Goal: Task Accomplishment & Management: Complete application form

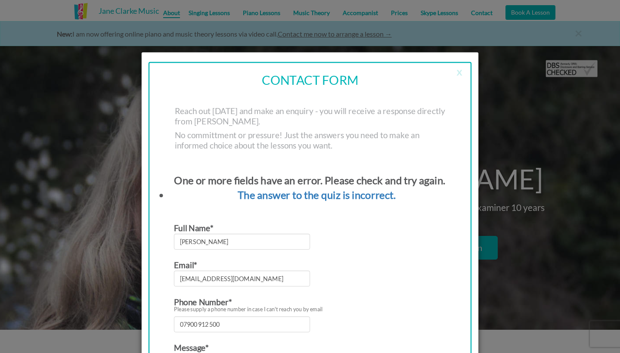
scroll to position [197, 0]
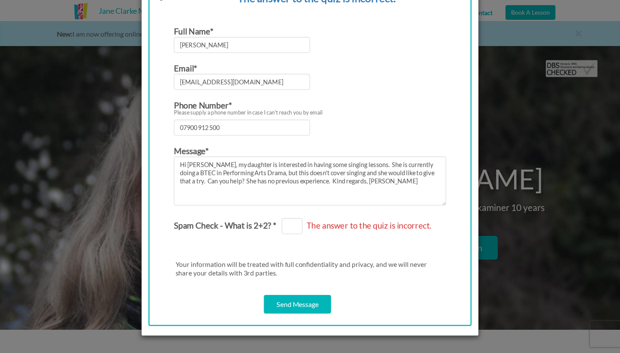
click at [305, 228] on span "The answer to the quiz is incorrect." at bounding box center [368, 225] width 133 height 17
click at [306, 225] on span "The answer to the quiz is incorrect." at bounding box center [368, 225] width 133 height 17
click at [302, 225] on span "The answer to the quiz is incorrect." at bounding box center [368, 225] width 133 height 17
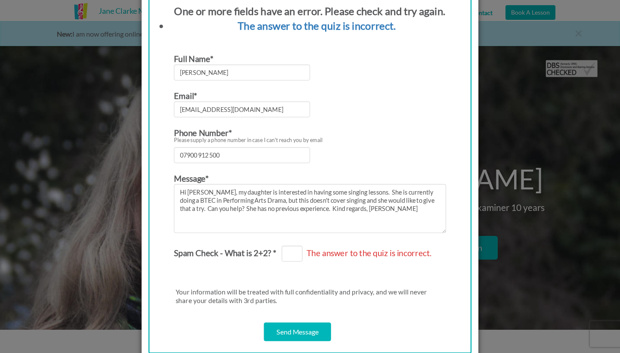
scroll to position [173, 0]
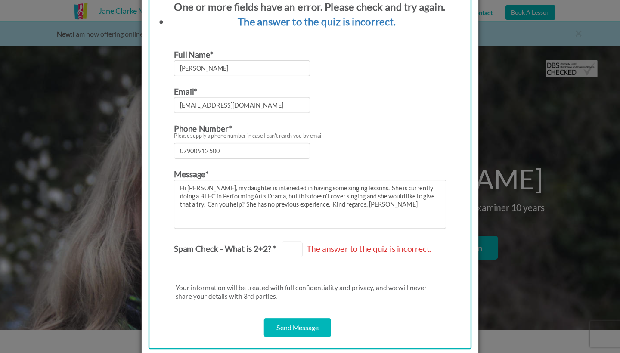
click at [302, 247] on span "The answer to the quiz is incorrect." at bounding box center [368, 248] width 133 height 17
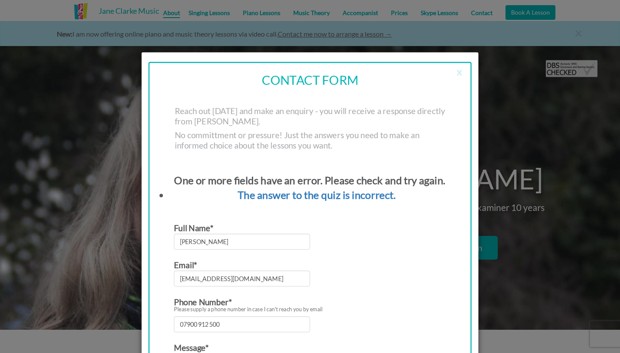
scroll to position [0, 0]
click at [459, 74] on button "x" at bounding box center [459, 70] width 24 height 17
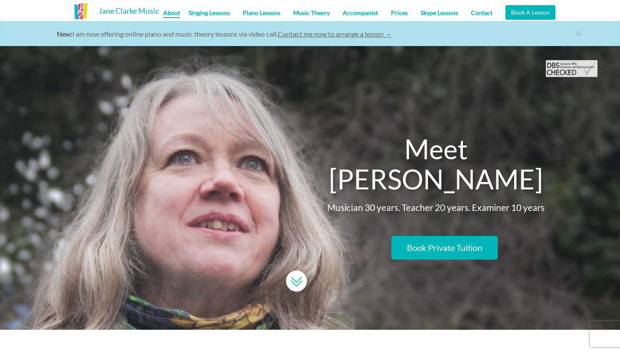
click at [478, 14] on link "Contact" at bounding box center [481, 13] width 34 height 22
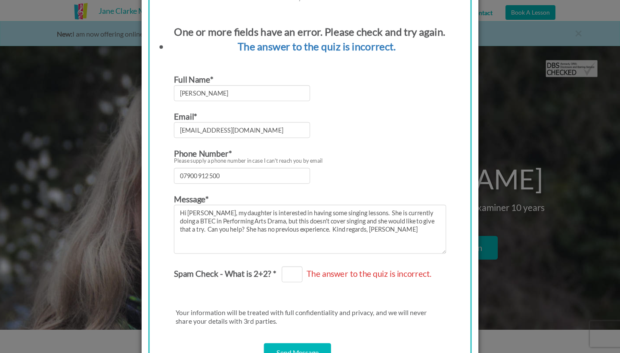
scroll to position [158, 0]
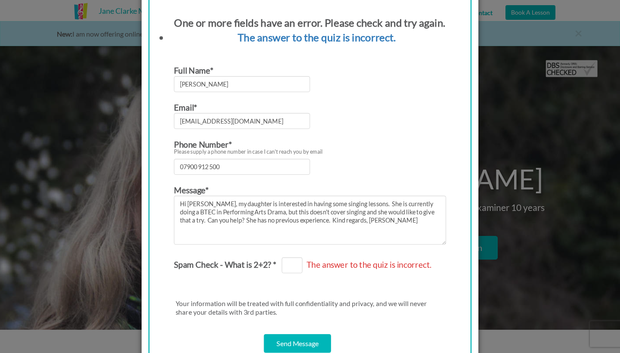
click at [302, 266] on span "The answer to the quiz is incorrect." at bounding box center [368, 264] width 133 height 17
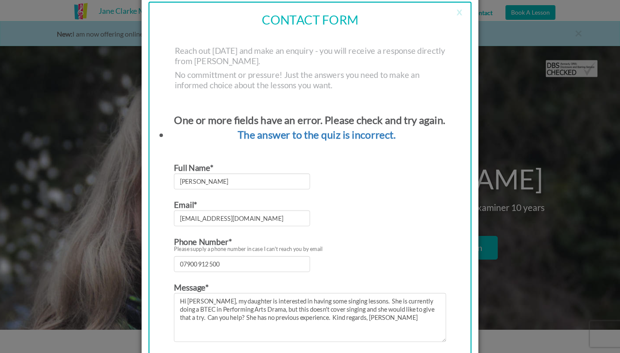
scroll to position [76, 0]
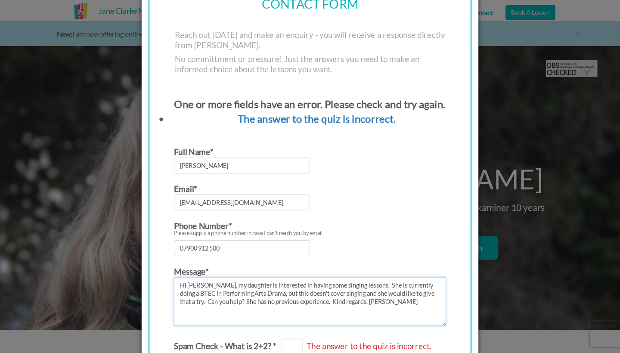
drag, startPoint x: 180, startPoint y: 284, endPoint x: 391, endPoint y: 304, distance: 211.8
click at [391, 304] on textarea "Hi [PERSON_NAME], my daughter is interested in having some singing lessons. She…" at bounding box center [310, 301] width 272 height 49
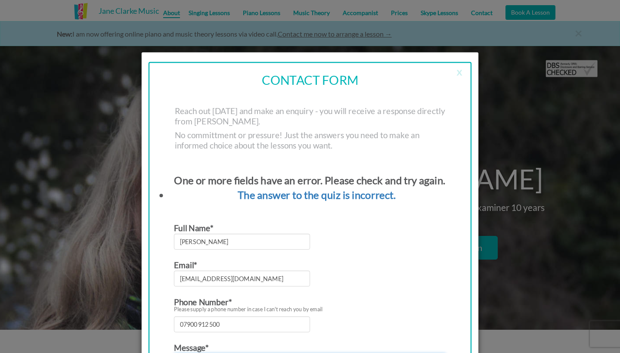
scroll to position [0, 0]
click at [460, 72] on button "x" at bounding box center [459, 70] width 24 height 17
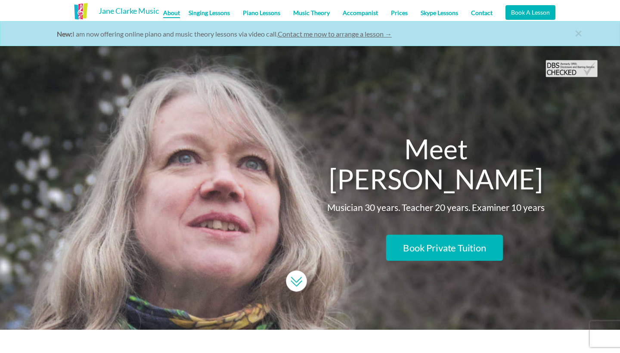
click at [446, 235] on link "Book Private Tuition" at bounding box center [444, 248] width 117 height 26
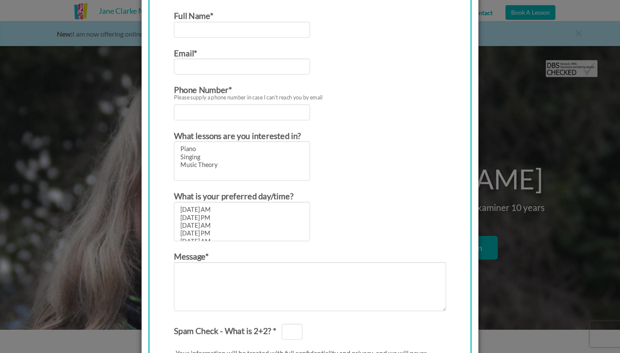
scroll to position [222, 0]
click at [241, 269] on textarea "Contact form" at bounding box center [310, 287] width 272 height 49
paste textarea "Hi [PERSON_NAME], my daughter is interested in having some singing lessons. She…"
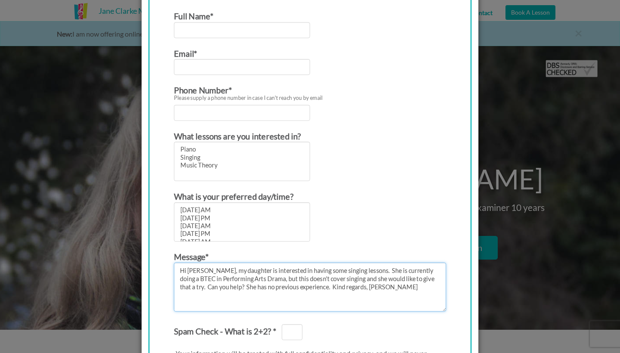
type textarea "Hi [PERSON_NAME], my daughter is interested in having some singing lessons. She…"
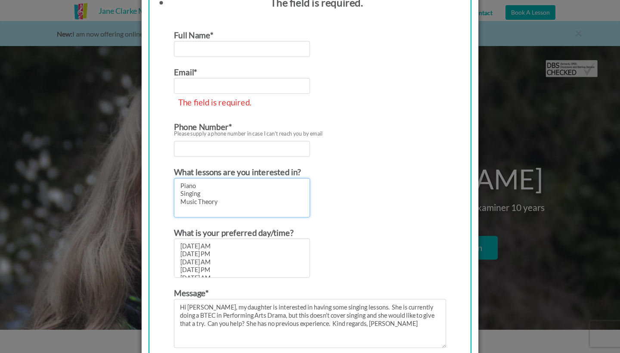
click at [190, 156] on form "Full Name* Email* The field is required. Phone Number* Please supply a phone nu…" at bounding box center [310, 237] width 272 height 418
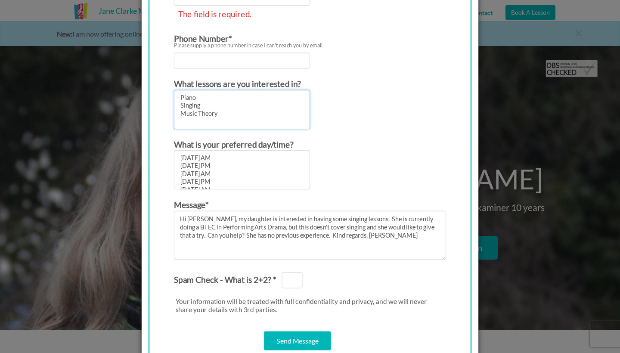
scroll to position [308, 0]
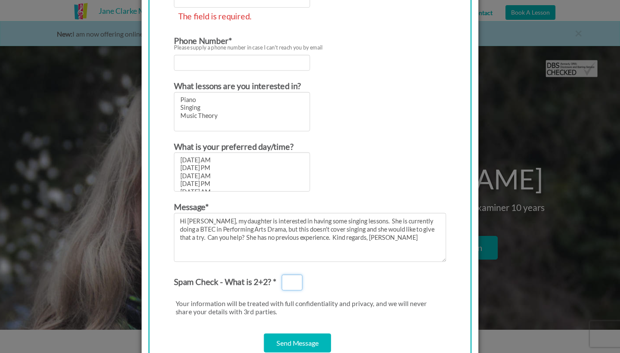
click at [300, 283] on input "Spam Check - What is 2+2? *" at bounding box center [291, 282] width 21 height 16
type input "4"
select select "[DATE] PM"
click at [194, 168] on option "[DATE] PM" at bounding box center [242, 168] width 124 height 8
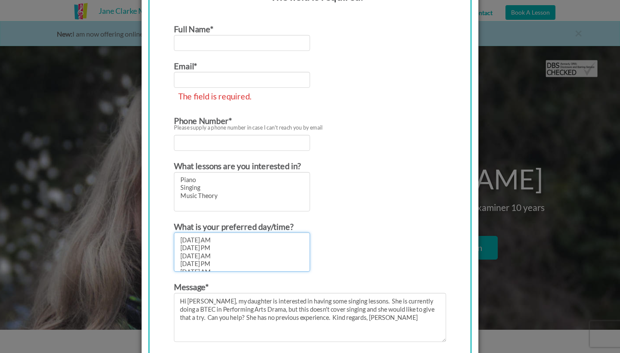
scroll to position [227, 0]
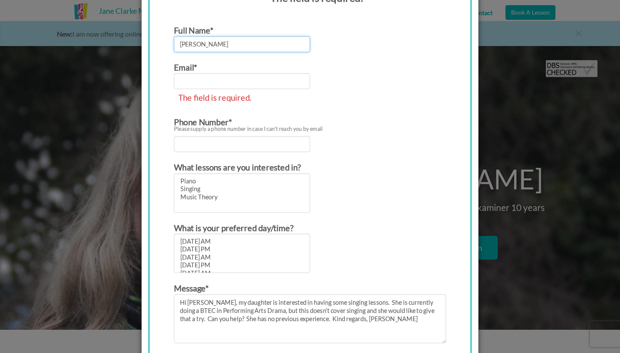
type input "[PERSON_NAME]"
type input "y"
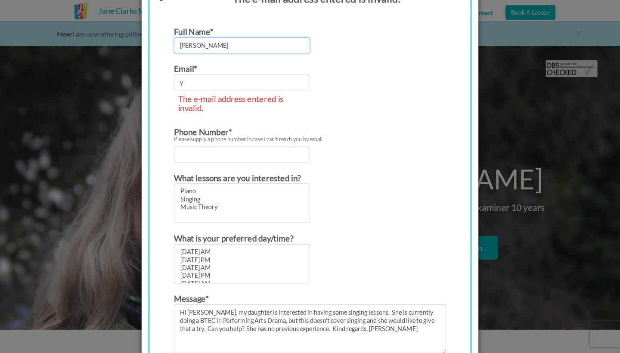
click at [210, 41] on input "[PERSON_NAME]" at bounding box center [242, 45] width 136 height 16
type input "[PERSON_NAME]"
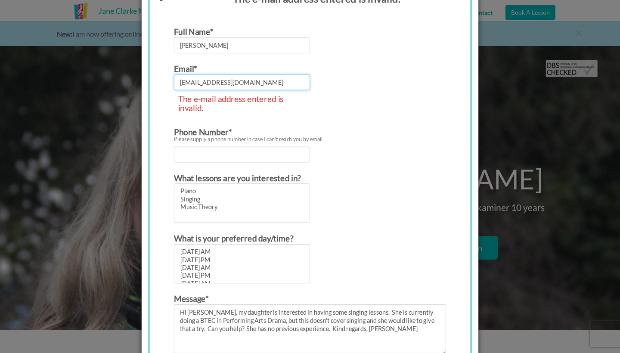
type input "[EMAIL_ADDRESS][DOMAIN_NAME]"
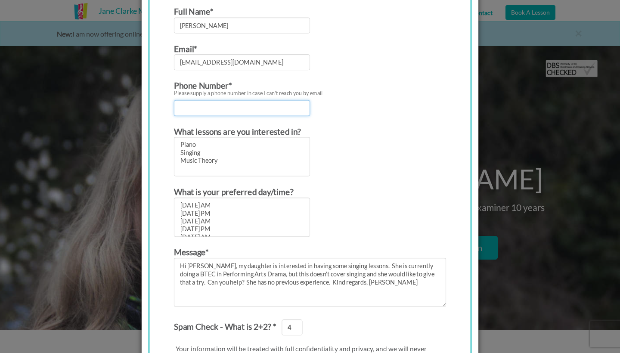
select select "Singing"
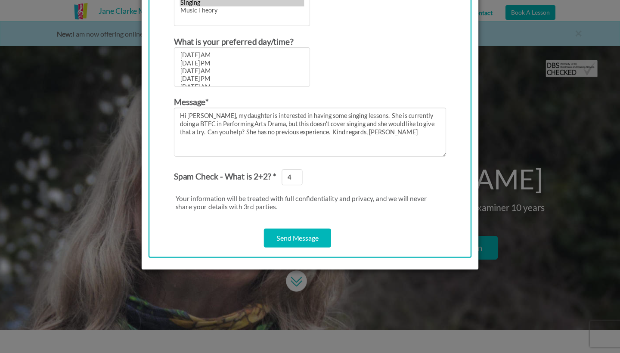
scroll to position [377, 0]
type input "07900912500"
click at [290, 234] on input "Send Message" at bounding box center [297, 238] width 67 height 19
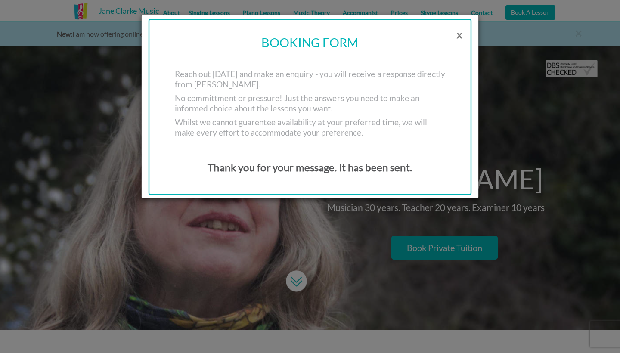
click at [457, 35] on button "x" at bounding box center [459, 33] width 24 height 17
